Goal: Navigation & Orientation: Find specific page/section

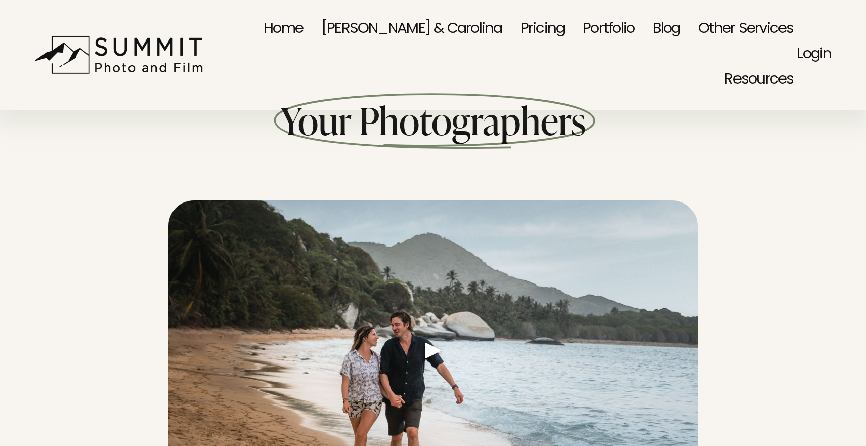
click at [583, 29] on link "Portfolio" at bounding box center [609, 30] width 52 height 51
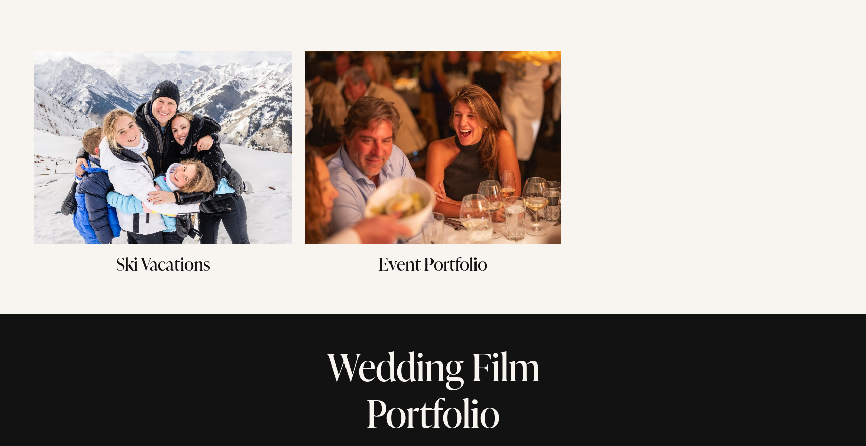
scroll to position [425, 0]
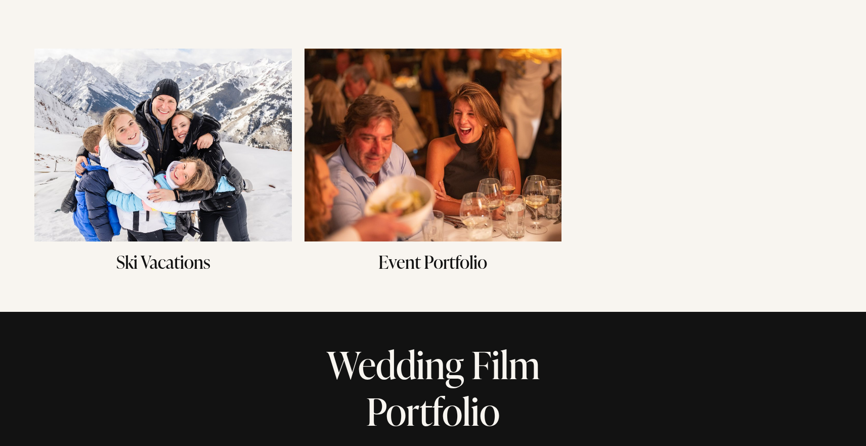
click at [451, 172] on img at bounding box center [433, 145] width 257 height 193
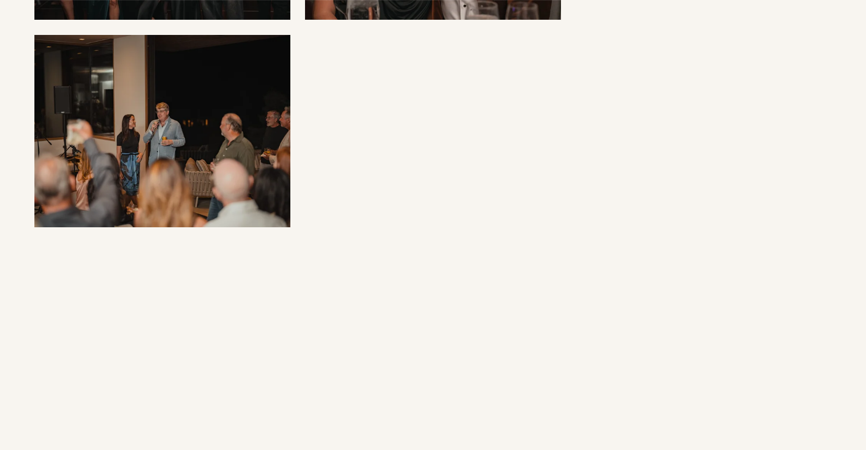
scroll to position [1171, 0]
